Goal: Transaction & Acquisition: Purchase product/service

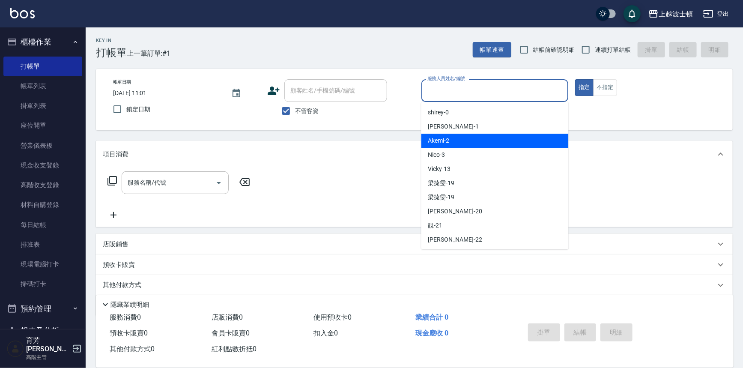
click at [468, 141] on div "Akemi -2" at bounding box center [495, 141] width 147 height 14
type input "Akemi-2"
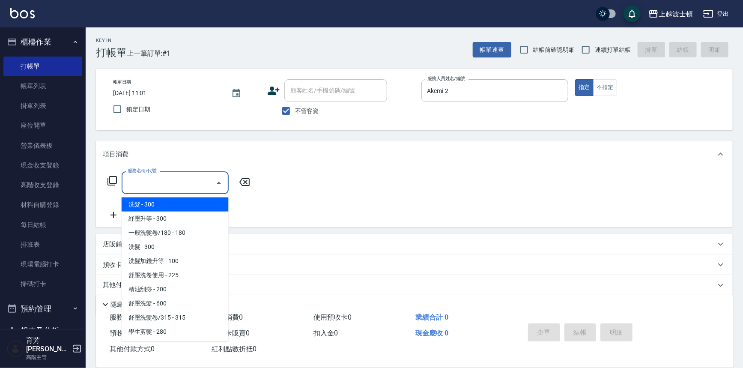
click at [176, 184] on input "服務名稱/代號" at bounding box center [169, 182] width 87 height 15
click at [184, 201] on span "洗髮 - 300" at bounding box center [175, 204] width 107 height 14
type input "洗髮(201)"
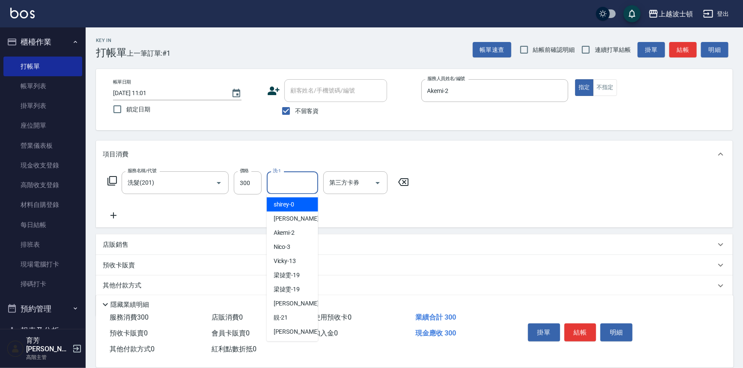
click at [287, 186] on input "洗-1" at bounding box center [293, 182] width 44 height 15
click at [283, 203] on span "Akemi -2" at bounding box center [284, 204] width 21 height 9
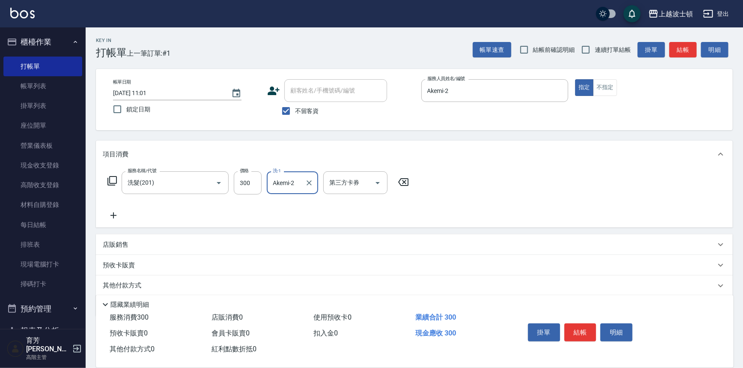
type input "Akemi-2"
click at [111, 212] on icon at bounding box center [113, 215] width 21 height 10
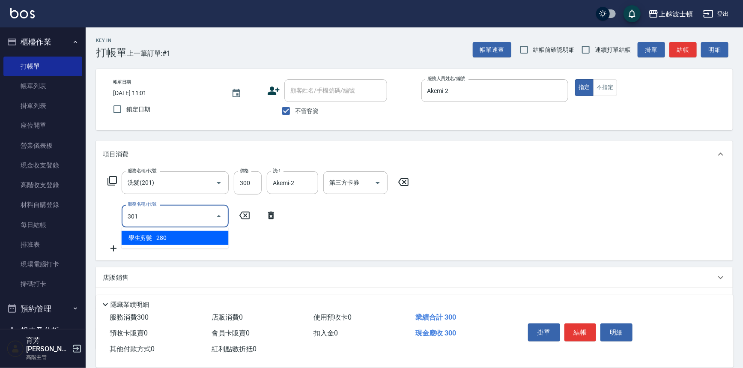
click at [153, 233] on span "學生剪髮 - 280" at bounding box center [175, 238] width 107 height 14
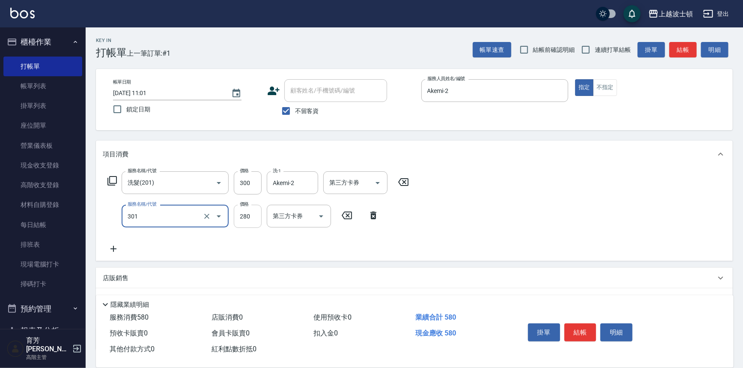
type input "學生剪髮(301)"
click at [251, 214] on input "280" at bounding box center [248, 216] width 28 height 23
type input "300"
click at [601, 227] on div "服務名稱/代號 洗髮(201) 服務名稱/代號 價格 300 價格 洗-1 Akemi-2 洗-1 第三方卡券 第三方卡券 服務名稱/代號 學生剪髮(301)…" at bounding box center [414, 214] width 637 height 93
click at [583, 330] on button "結帳" at bounding box center [581, 332] width 32 height 18
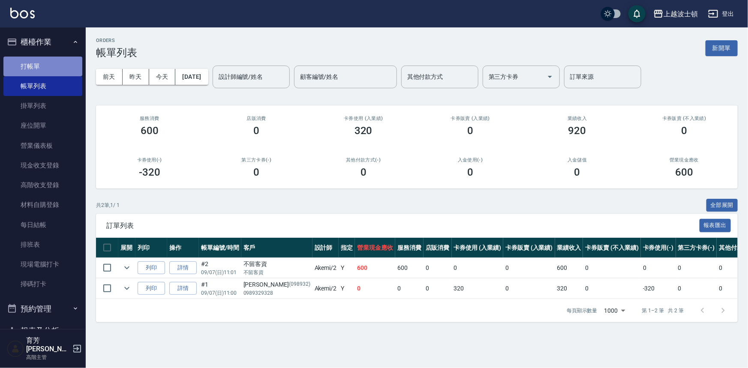
drag, startPoint x: 54, startPoint y: 60, endPoint x: 52, endPoint y: 67, distance: 7.6
click at [54, 60] on link "打帳單" at bounding box center [42, 67] width 79 height 20
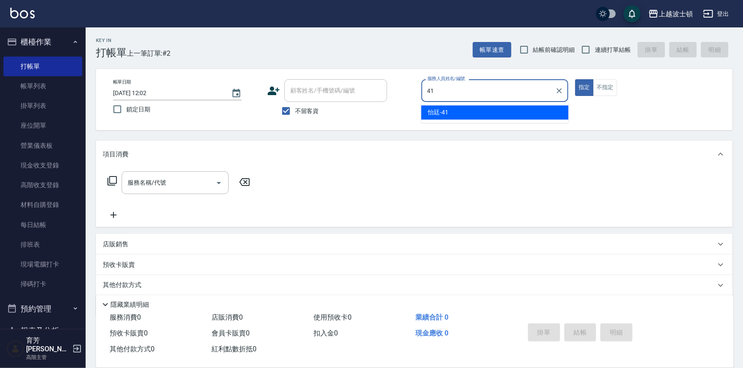
type input "怡廷-41"
type button "true"
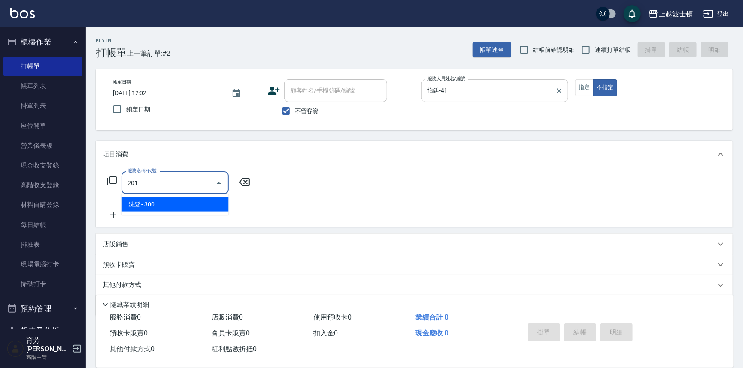
type input "洗髮(201)"
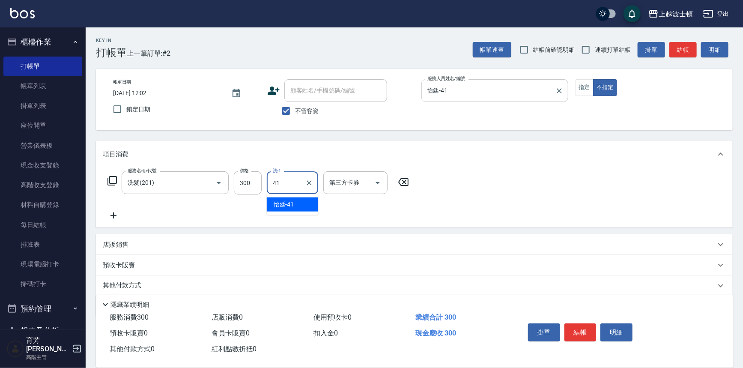
type input "怡廷-41"
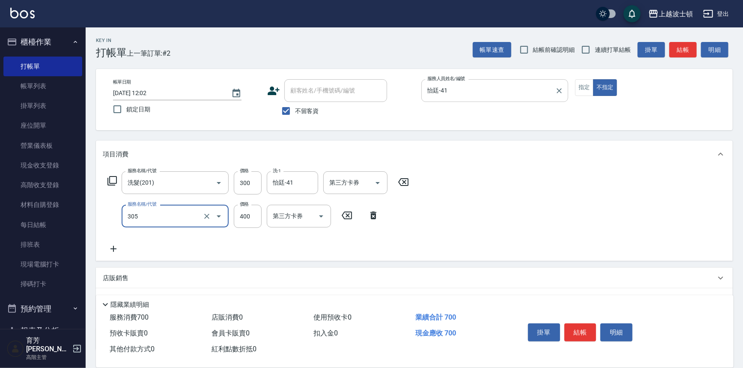
type input "剪髮(305)"
click at [244, 219] on input "400" at bounding box center [248, 216] width 28 height 23
type input "350"
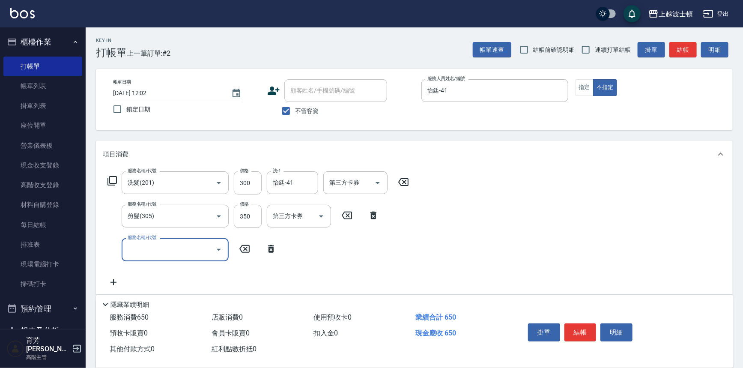
click at [586, 324] on button "結帳" at bounding box center [581, 332] width 32 height 18
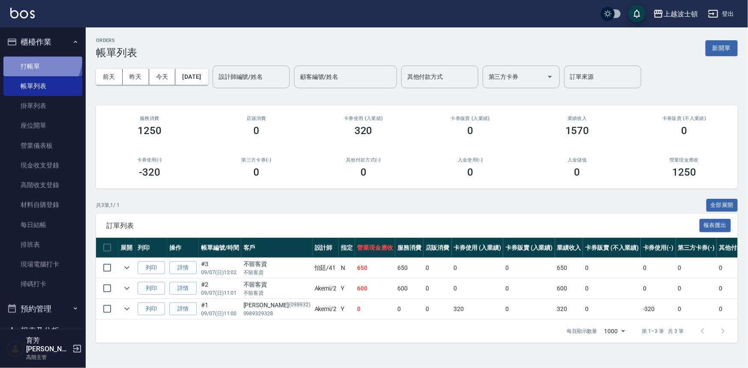
click at [35, 57] on link "打帳單" at bounding box center [42, 67] width 79 height 20
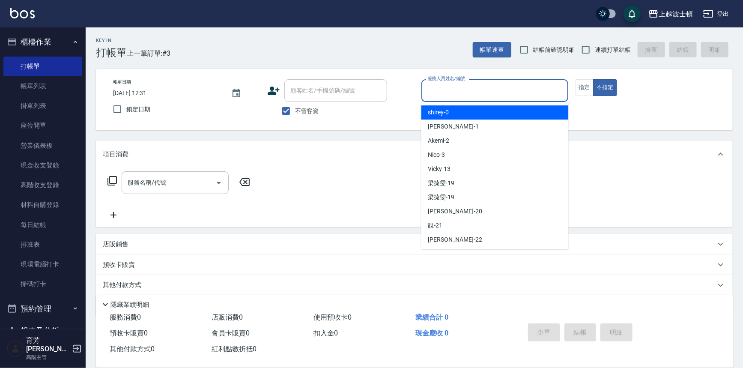
click at [465, 91] on input "服務人員姓名/編號" at bounding box center [495, 90] width 140 height 15
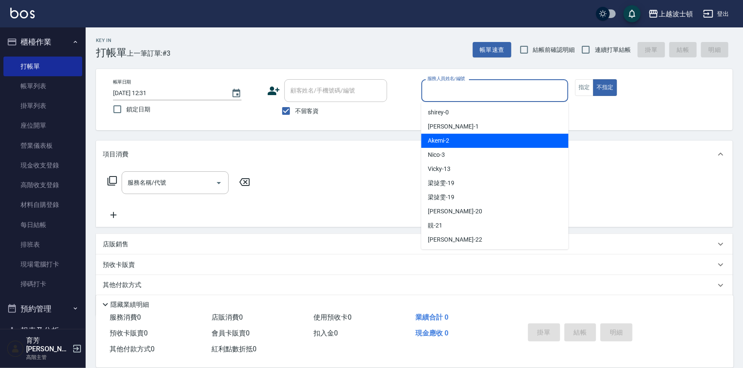
click at [488, 141] on div "Akemi -2" at bounding box center [495, 141] width 147 height 14
type input "Akemi-2"
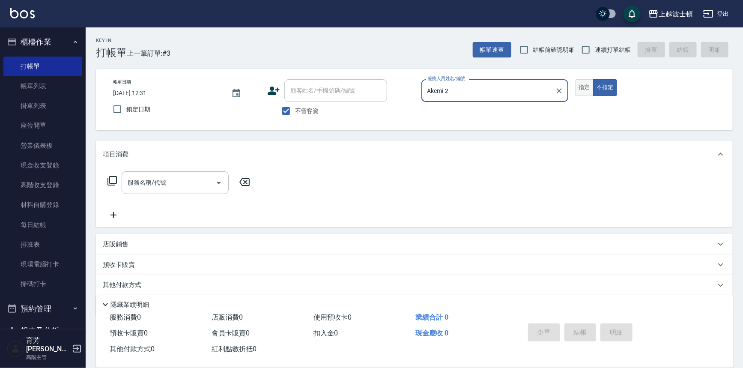
click at [583, 88] on button "指定" at bounding box center [584, 87] width 18 height 17
click at [603, 87] on button "不指定" at bounding box center [605, 87] width 24 height 17
click at [166, 181] on input "服務名稱/代號" at bounding box center [169, 182] width 87 height 15
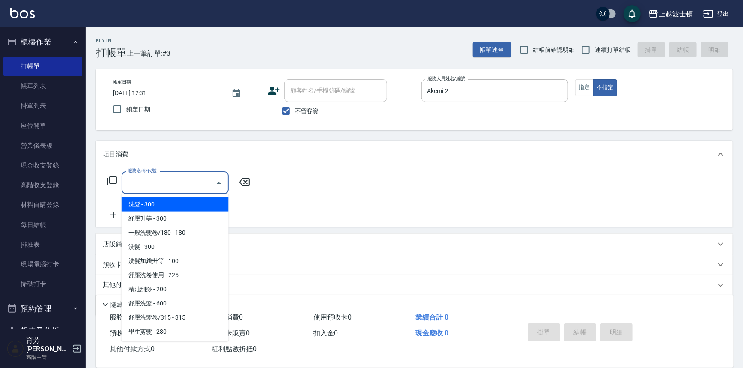
click at [177, 206] on span "洗髮 - 300" at bounding box center [175, 204] width 107 height 14
type input "洗髮(201)"
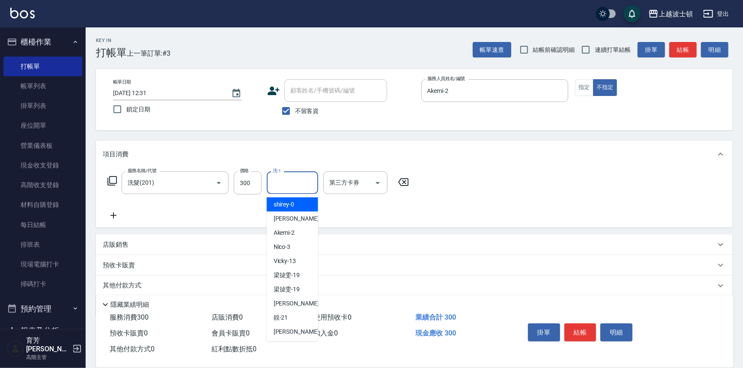
click at [278, 187] on input "洗-1" at bounding box center [293, 182] width 44 height 15
click at [300, 229] on div "Akemi -2" at bounding box center [292, 233] width 51 height 14
type input "Akemi-2"
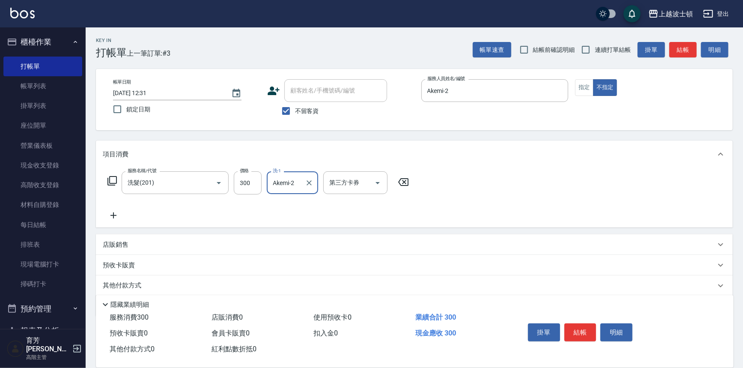
click at [574, 204] on div "服務名稱/代號 洗髮(201) 服務名稱/代號 價格 300 價格 洗-1 Akemi-2 洗-1 第三方卡券 第三方卡券" at bounding box center [414, 198] width 637 height 60
click at [594, 327] on button "結帳" at bounding box center [581, 332] width 32 height 18
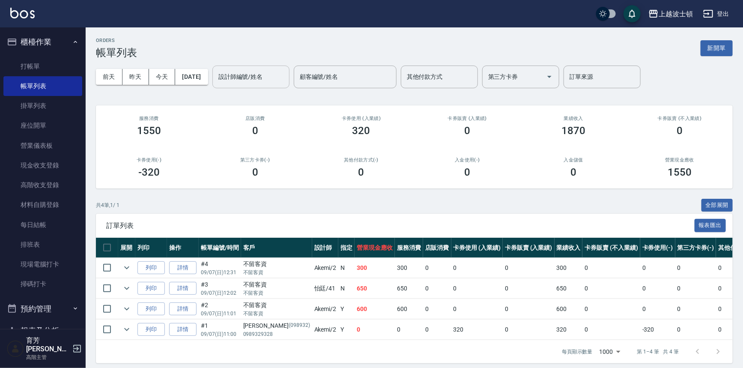
click at [268, 77] on input "設計師編號/姓名" at bounding box center [250, 76] width 69 height 15
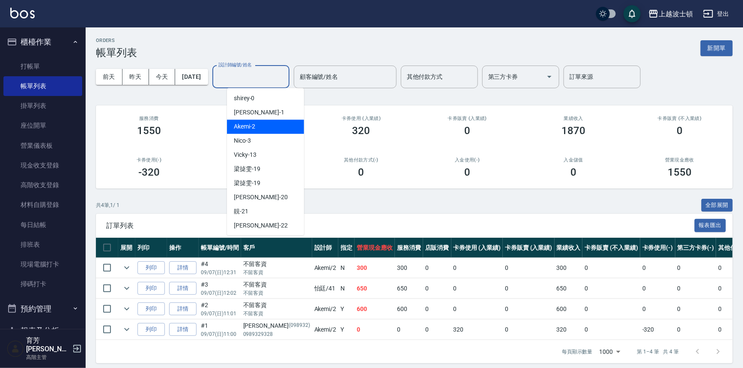
click at [270, 124] on div "Akemi -2" at bounding box center [265, 127] width 77 height 14
type input "Akemi-2"
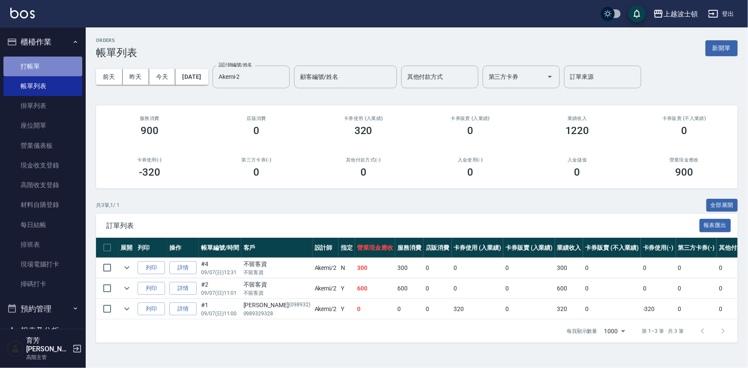
click at [47, 66] on link "打帳單" at bounding box center [42, 67] width 79 height 20
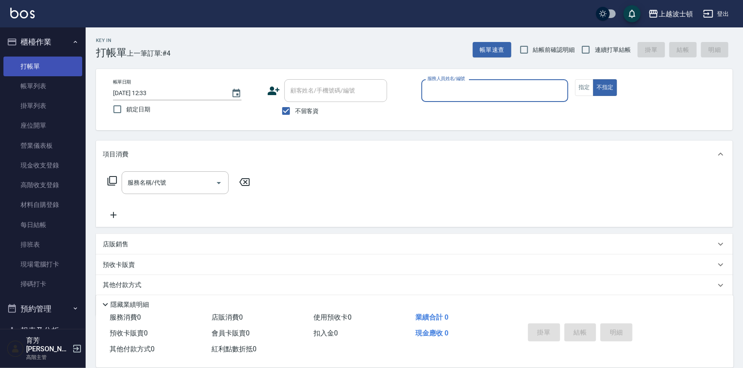
click at [593, 79] on button "不指定" at bounding box center [605, 87] width 24 height 17
type button "false"
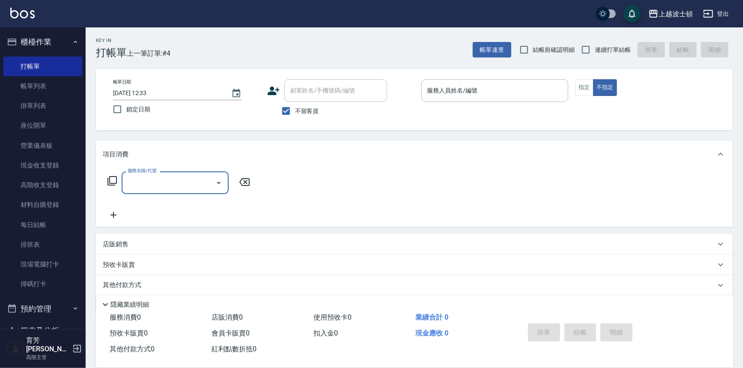
click at [308, 108] on span "不留客資" at bounding box center [307, 111] width 24 height 9
click at [295, 108] on input "不留客資" at bounding box center [286, 111] width 18 height 18
checkbox input "false"
click at [311, 101] on div "顧客姓名/手機號碼/編號" at bounding box center [335, 90] width 103 height 23
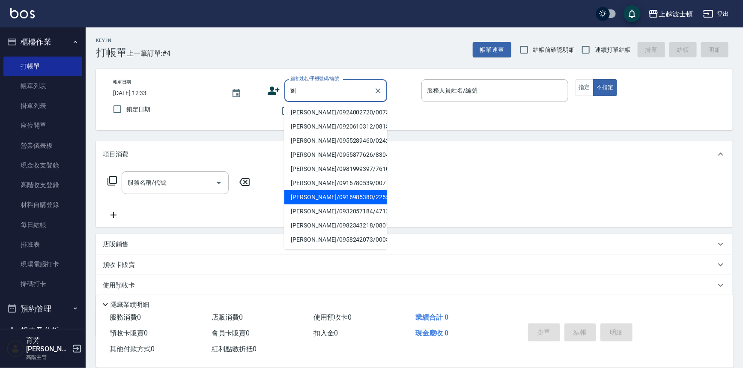
type input "劉"
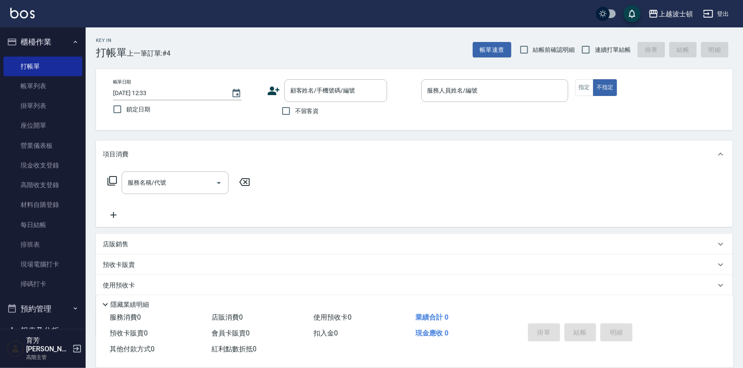
click at [321, 198] on div "服務名稱/代號 服務名稱/代號" at bounding box center [414, 197] width 637 height 59
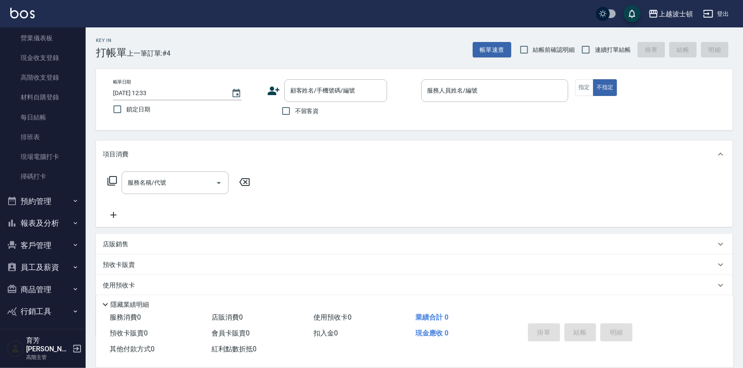
scroll to position [125, 0]
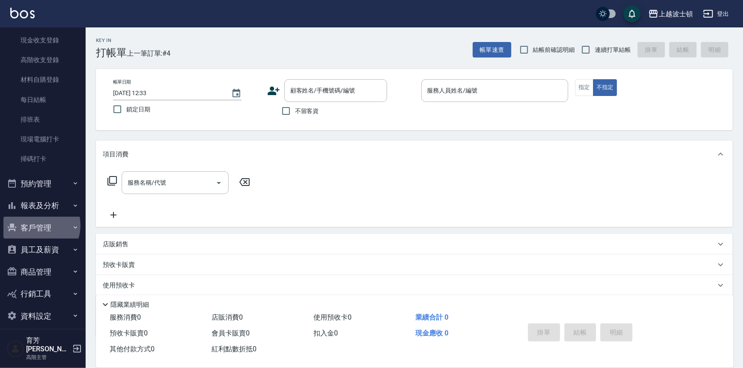
click at [37, 225] on button "客戶管理" at bounding box center [42, 228] width 79 height 22
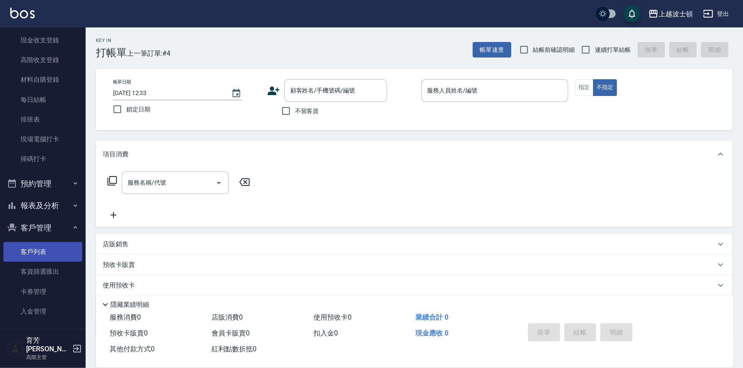
click at [33, 245] on link "客戶列表" at bounding box center [42, 252] width 79 height 20
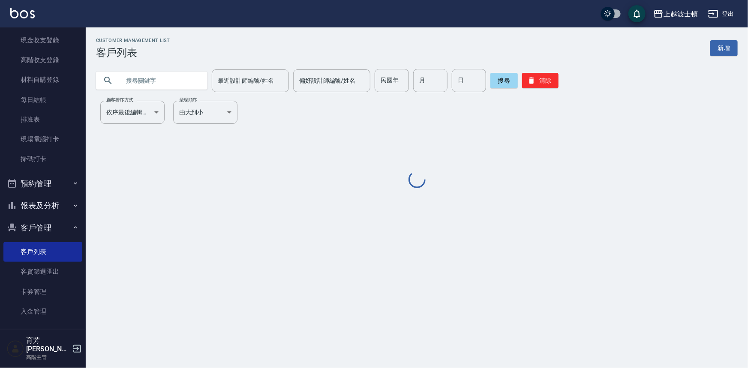
click at [157, 78] on input "text" at bounding box center [160, 80] width 81 height 23
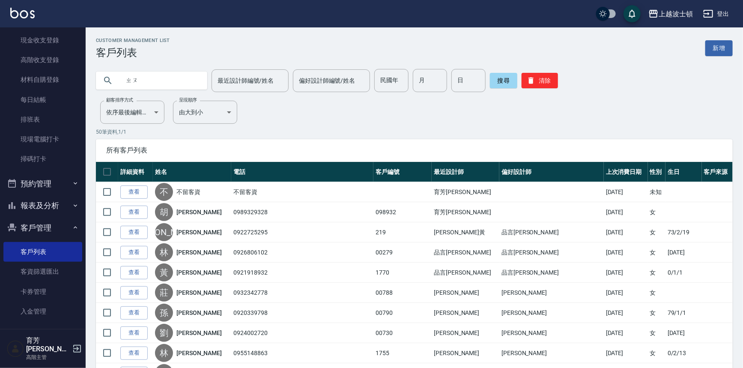
type input "軸"
type input "肘"
click at [128, 79] on input "州[GEOGRAPHIC_DATA]" at bounding box center [160, 80] width 81 height 23
click at [130, 81] on input "州[GEOGRAPHIC_DATA]" at bounding box center [160, 80] width 81 height 23
type input "[PERSON_NAME]"
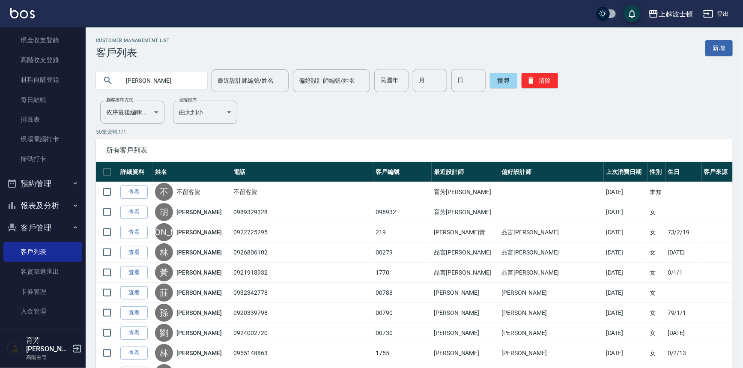
click at [519, 81] on div "搜尋 清除" at bounding box center [524, 80] width 68 height 23
click at [514, 83] on button "搜尋" at bounding box center [503, 80] width 27 height 15
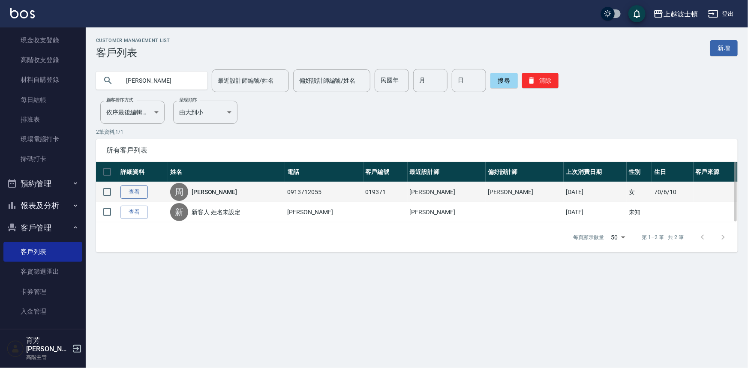
click at [134, 187] on link "查看" at bounding box center [133, 192] width 27 height 13
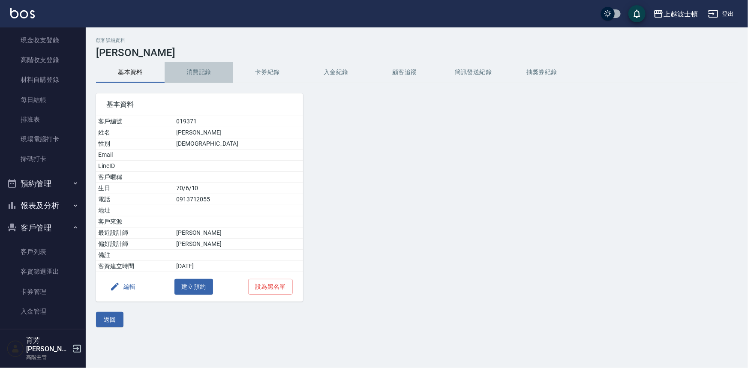
click at [214, 69] on button "消費記錄" at bounding box center [199, 72] width 69 height 21
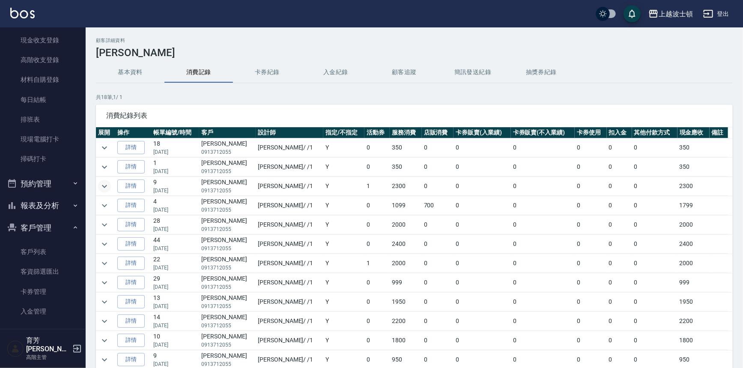
click at [105, 186] on icon "expand row" at bounding box center [104, 186] width 10 height 10
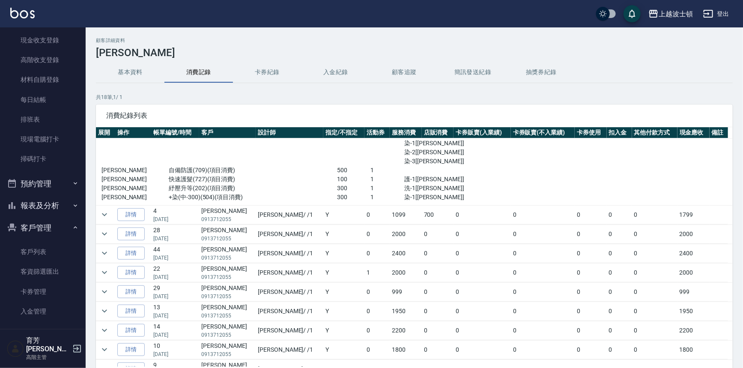
scroll to position [81, 0]
click at [102, 251] on icon "expand row" at bounding box center [104, 252] width 5 height 3
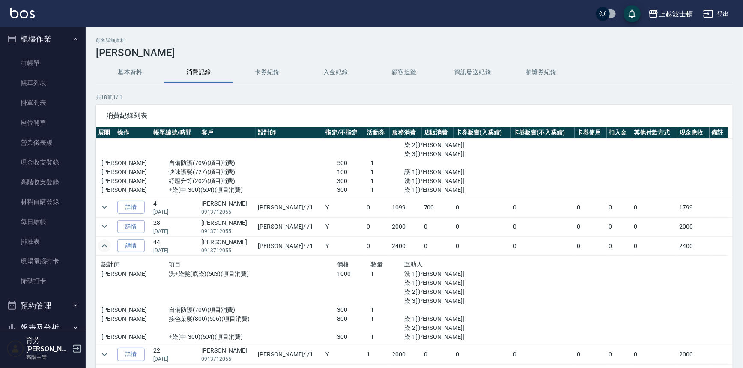
scroll to position [0, 0]
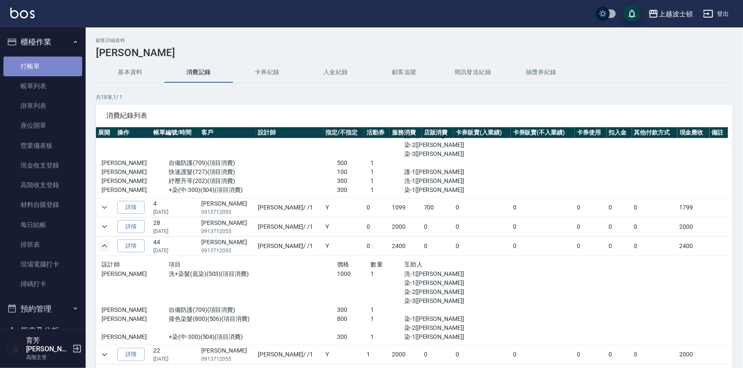
click at [45, 68] on link "打帳單" at bounding box center [42, 67] width 79 height 20
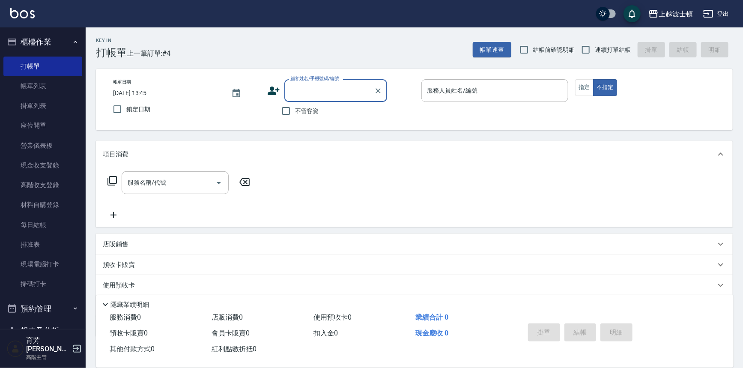
drag, startPoint x: 301, startPoint y: 107, endPoint x: 308, endPoint y: 106, distance: 7.3
click at [308, 107] on div "不留客資" at bounding box center [327, 111] width 120 height 18
click at [293, 113] on input "不留客資" at bounding box center [286, 111] width 18 height 18
checkbox input "true"
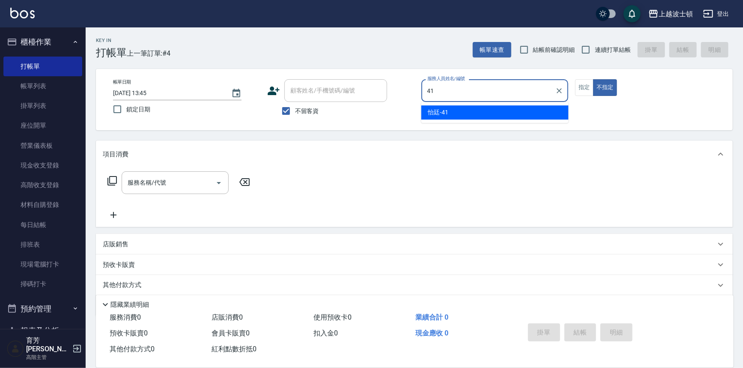
type input "怡廷-41"
type button "false"
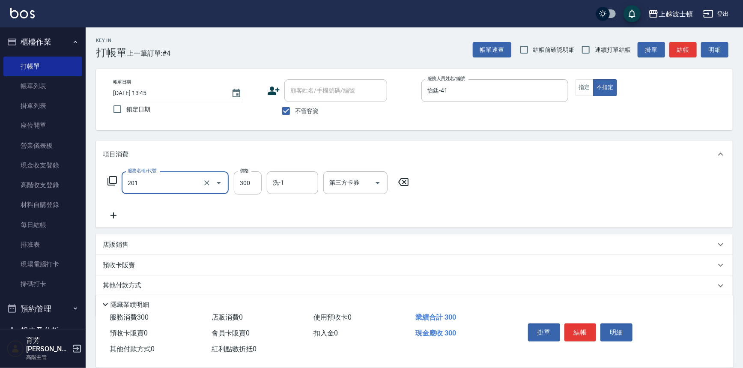
type input "洗髮(201)"
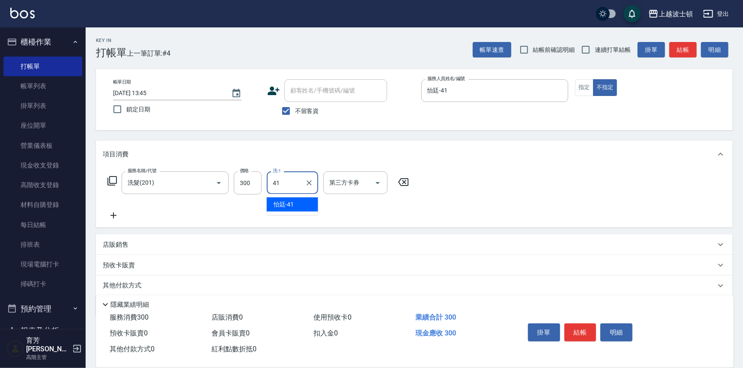
type input "怡廷-41"
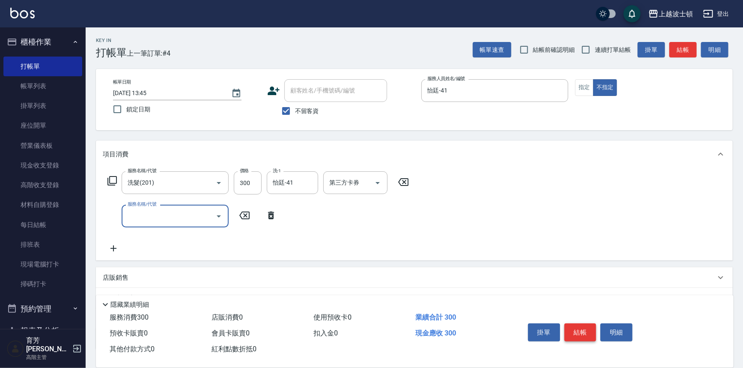
click at [594, 329] on button "結帳" at bounding box center [581, 332] width 32 height 18
